Goal: Task Accomplishment & Management: Manage account settings

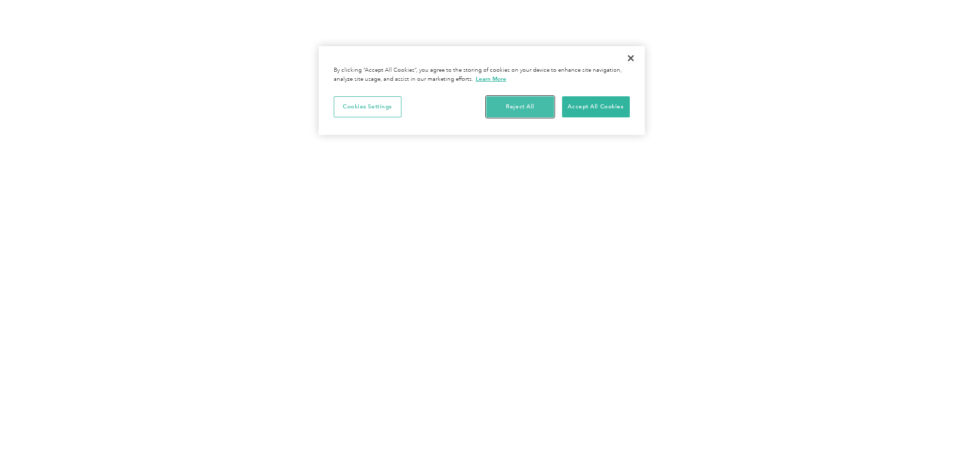
click at [518, 108] on button "Reject All" at bounding box center [520, 106] width 68 height 21
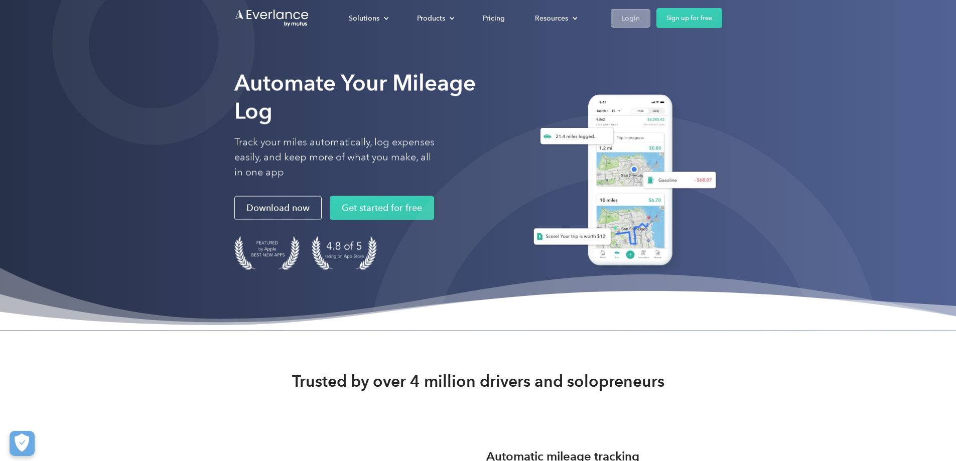
click at [640, 15] on div "Login" at bounding box center [630, 18] width 19 height 13
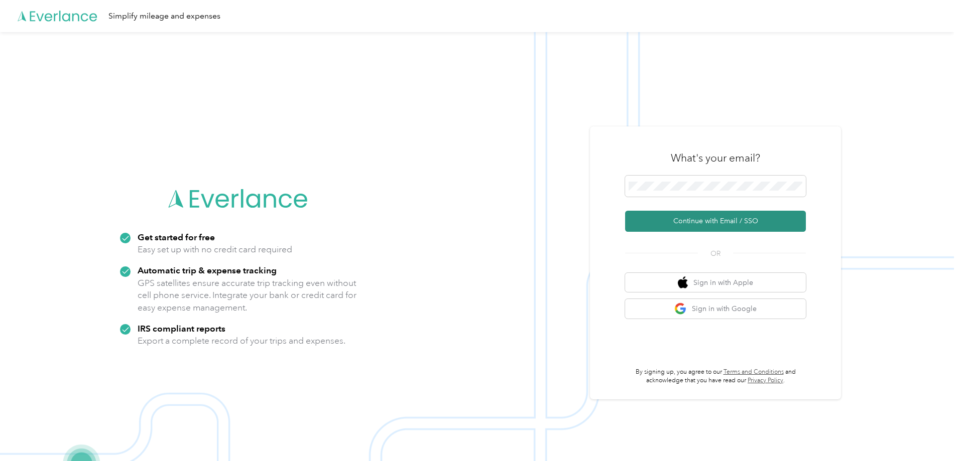
click at [702, 224] on button "Continue with Email / SSO" at bounding box center [715, 221] width 181 height 21
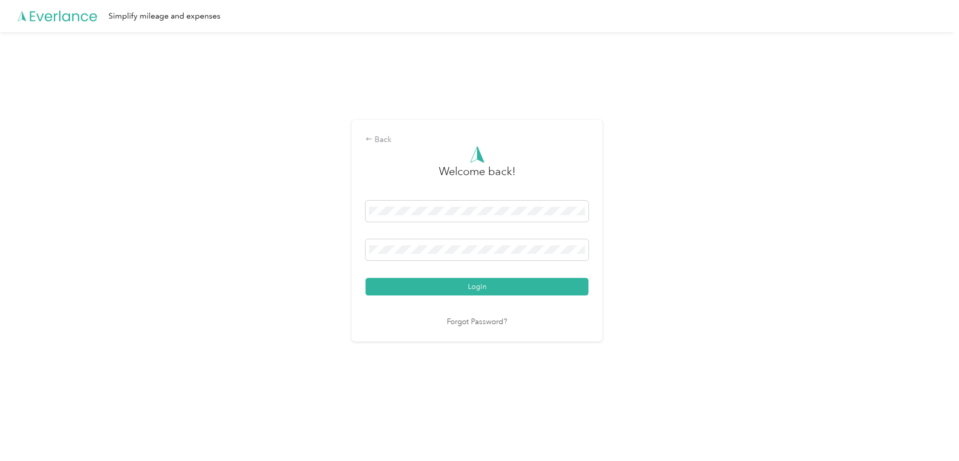
click at [447, 287] on button "Login" at bounding box center [476, 287] width 223 height 18
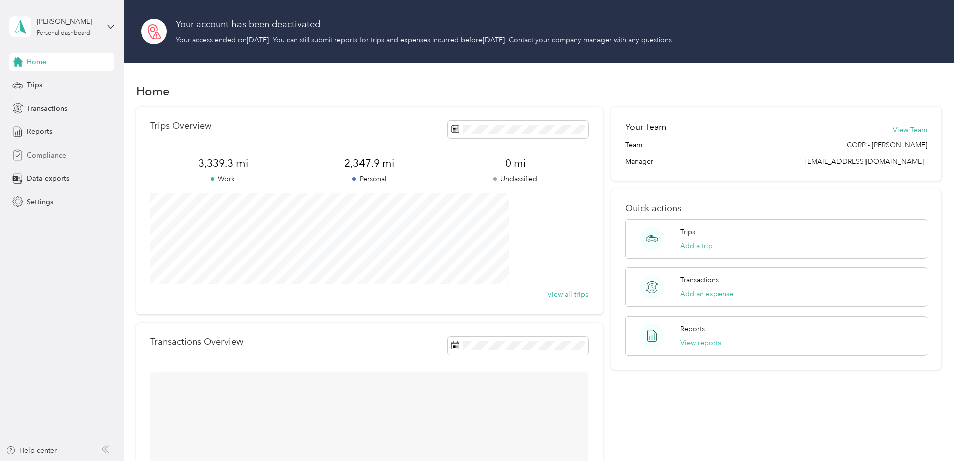
click at [55, 154] on span "Compliance" at bounding box center [47, 155] width 40 height 11
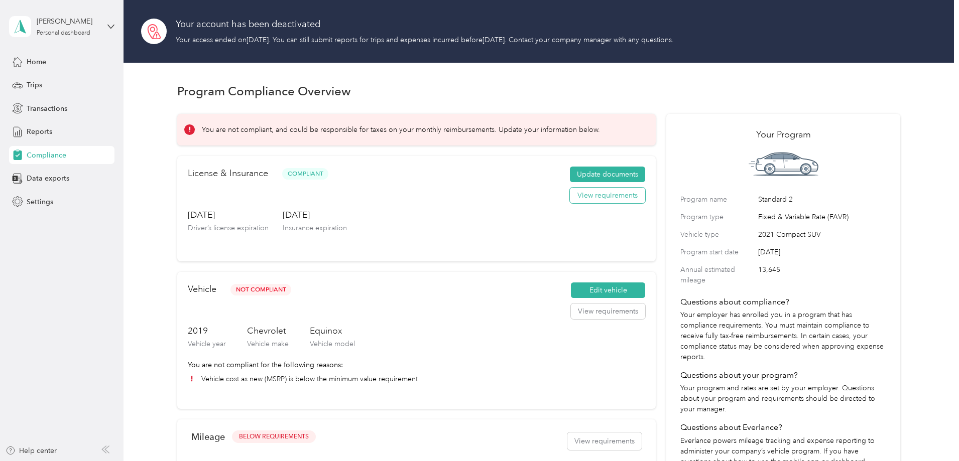
click at [570, 204] on button "View requirements" at bounding box center [607, 196] width 75 height 16
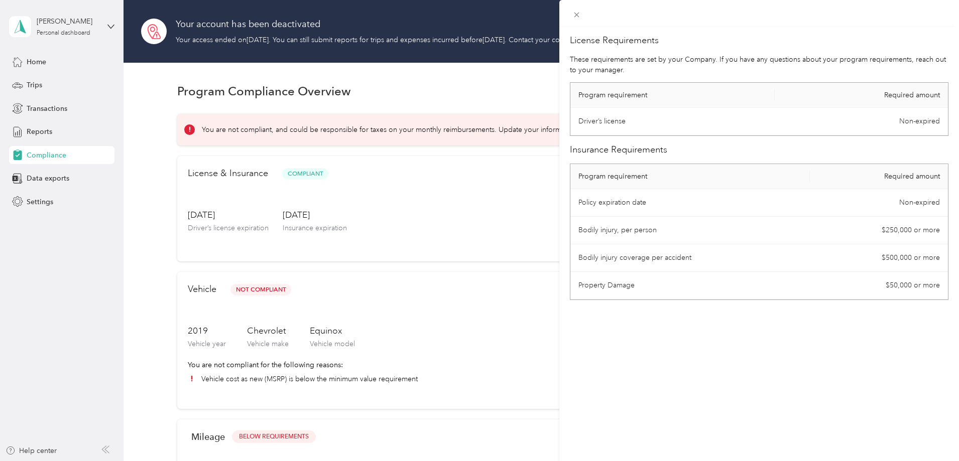
drag, startPoint x: 747, startPoint y: 372, endPoint x: 444, endPoint y: 222, distance: 338.3
click at [746, 372] on div "License Requirements These requirements are set by your Company. If you have an…" at bounding box center [759, 257] width 400 height 461
click at [418, 201] on div "License Requirements These requirements are set by your Company. If you have an…" at bounding box center [479, 230] width 959 height 461
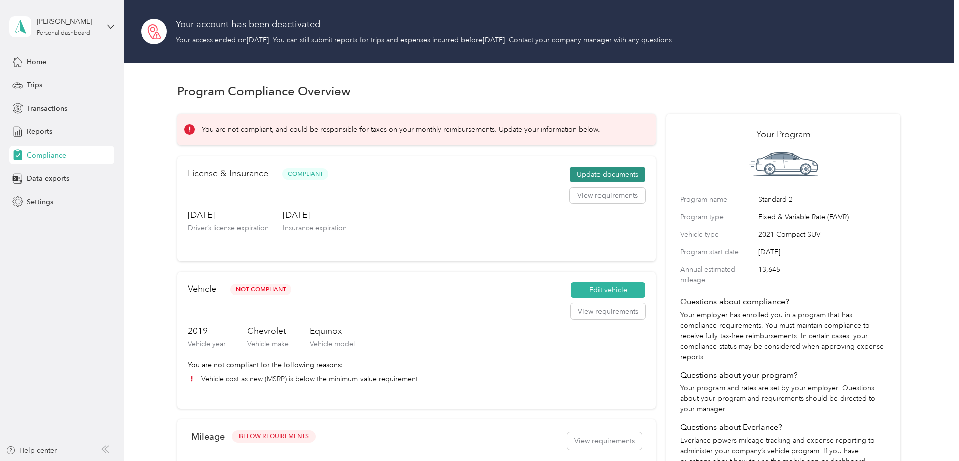
click at [572, 183] on button "Update documents" at bounding box center [607, 175] width 75 height 16
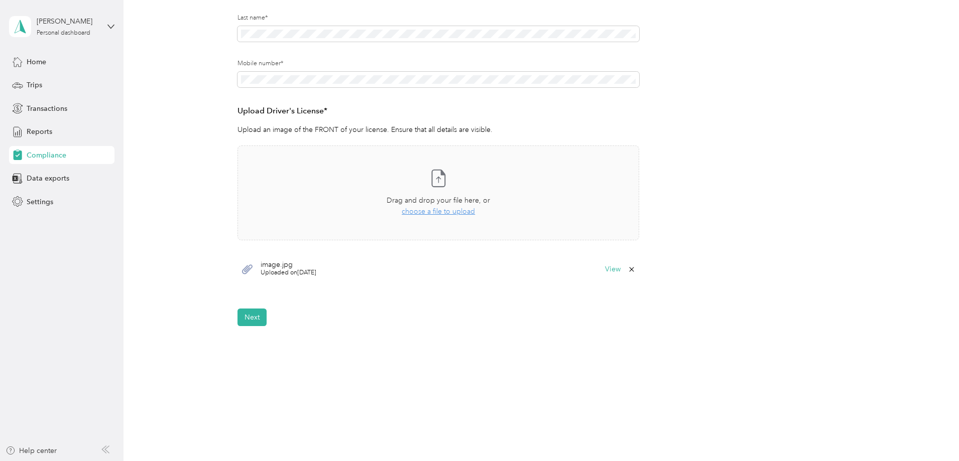
scroll to position [251, 0]
click at [612, 267] on button "View" at bounding box center [613, 266] width 16 height 7
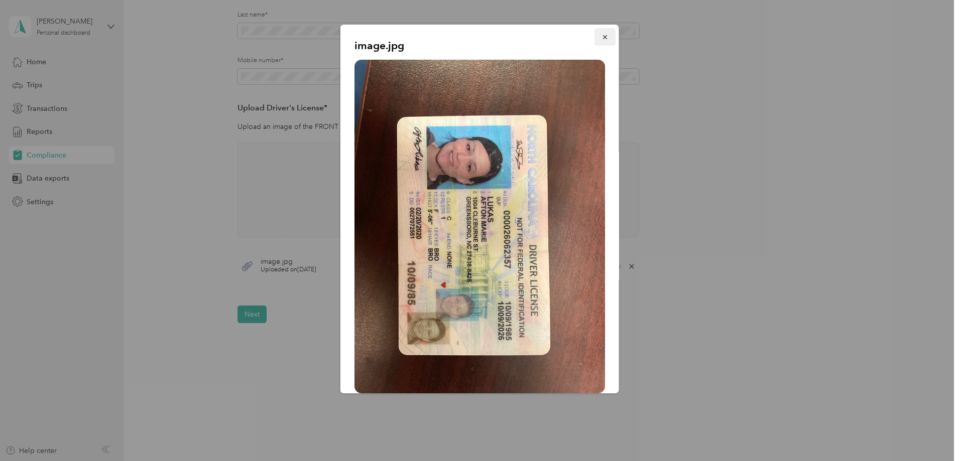
click at [601, 40] on button "button" at bounding box center [604, 37] width 21 height 18
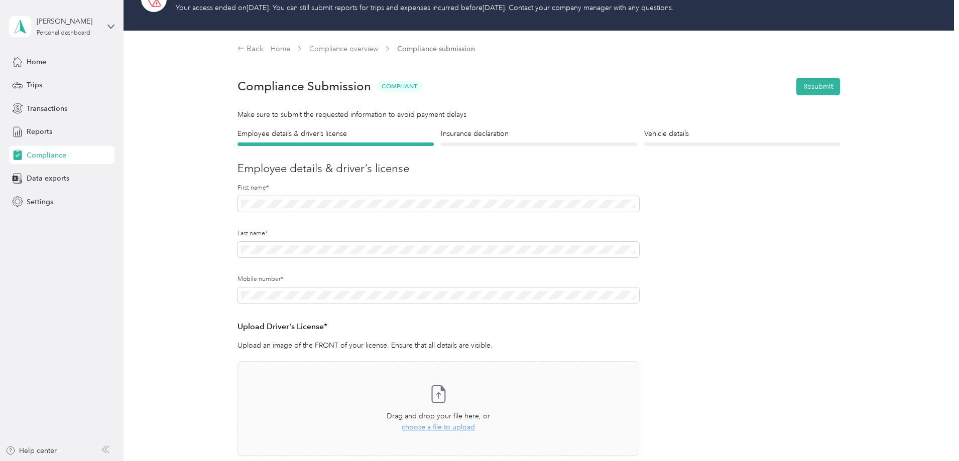
scroll to position [50, 0]
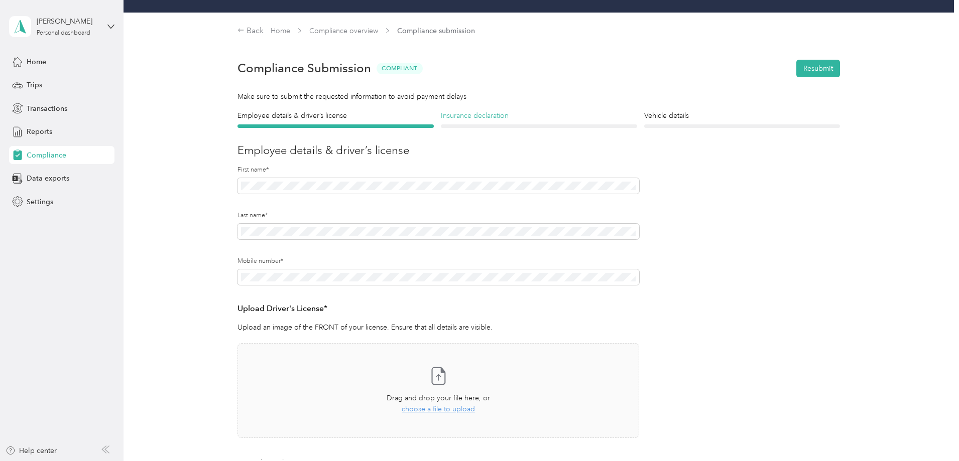
click at [482, 116] on h4 "Insurance declaration" at bounding box center [539, 115] width 196 height 11
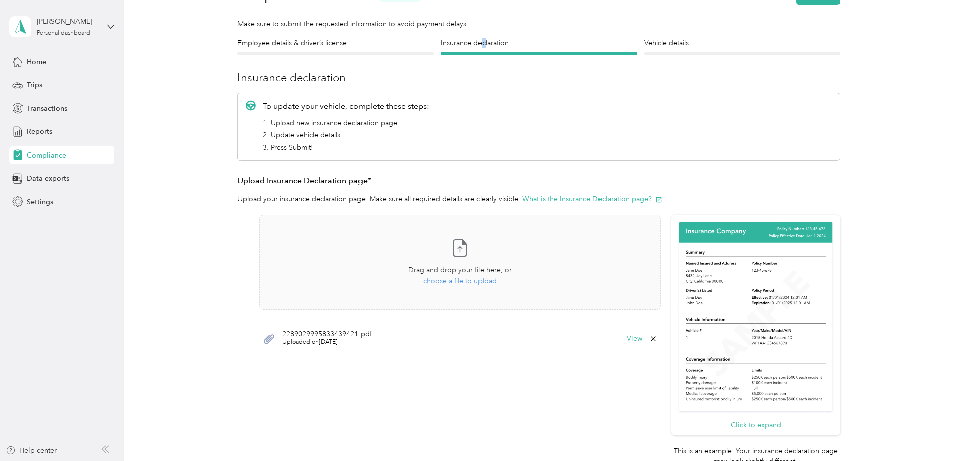
scroll to position [151, 0]
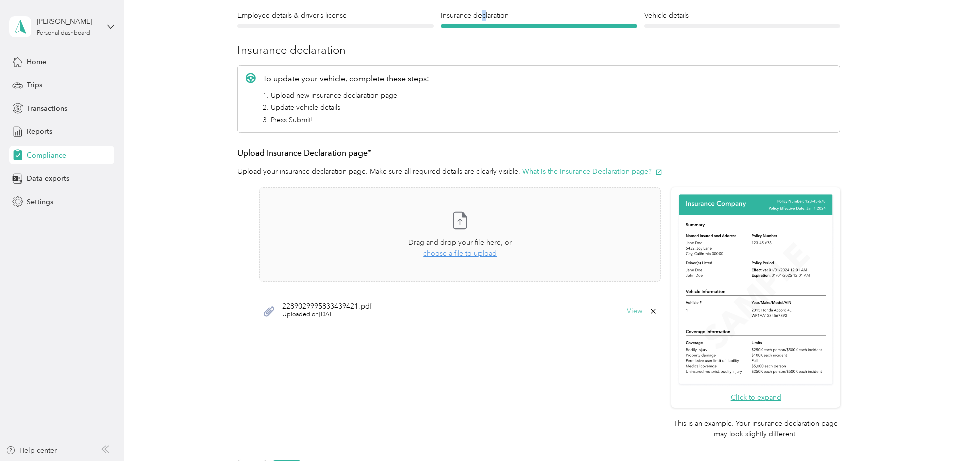
click at [634, 310] on button "View" at bounding box center [634, 311] width 16 height 7
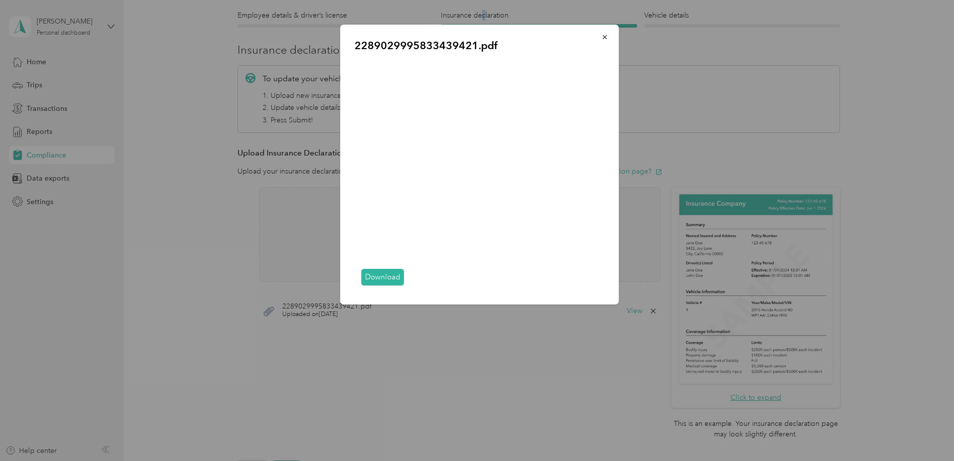
click at [386, 275] on link "Download" at bounding box center [382, 277] width 43 height 17
click at [598, 39] on button "button" at bounding box center [604, 37] width 21 height 18
